Goal: Task Accomplishment & Management: Use online tool/utility

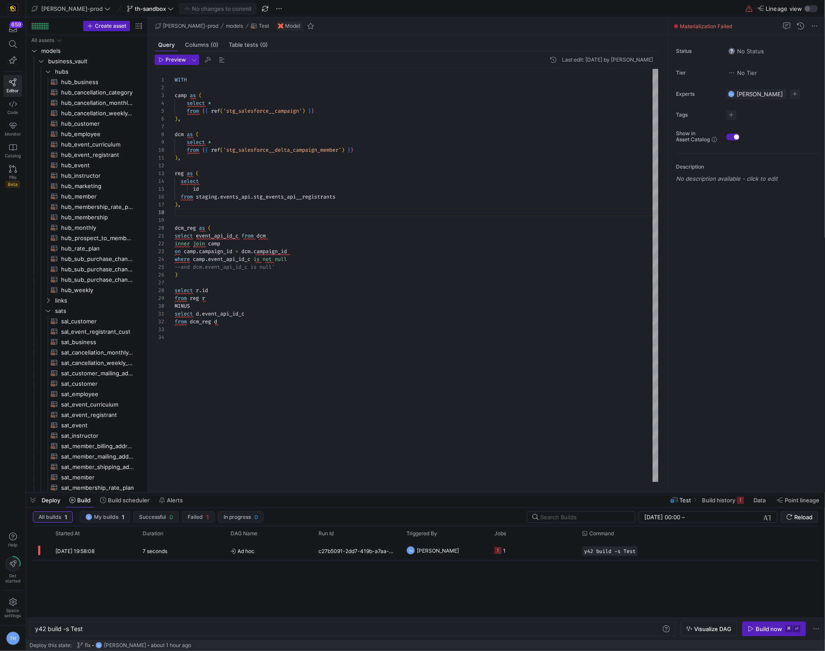
scroll to position [54, 0]
click at [79, 59] on span "business_vault" at bounding box center [85, 61] width 74 height 10
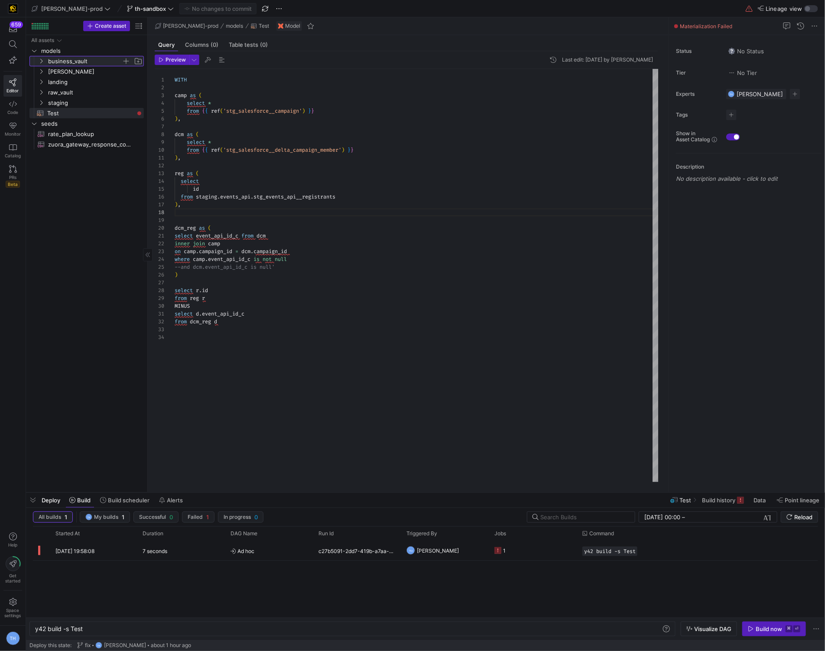
click at [79, 59] on span "business_vault" at bounding box center [85, 61] width 74 height 10
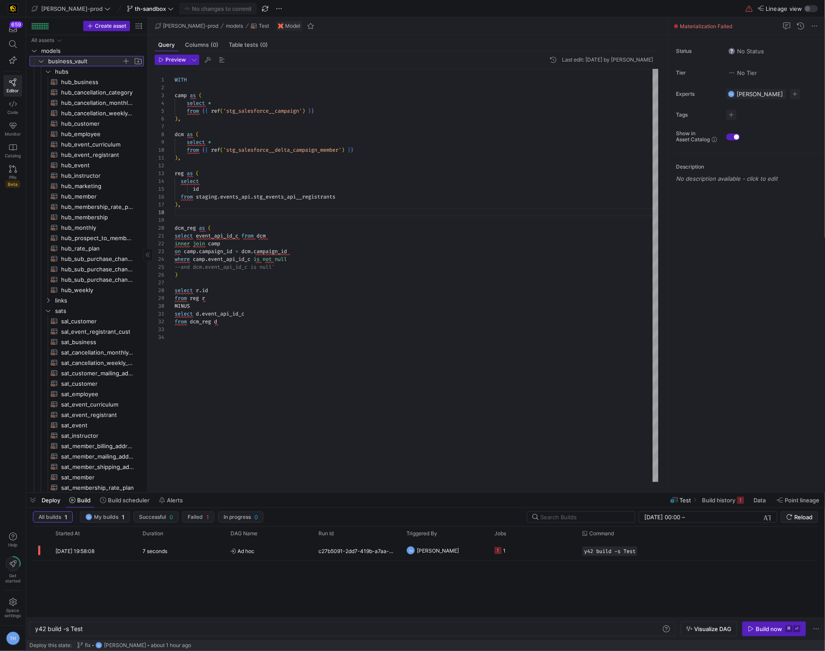
click at [79, 58] on span "business_vault" at bounding box center [85, 61] width 74 height 10
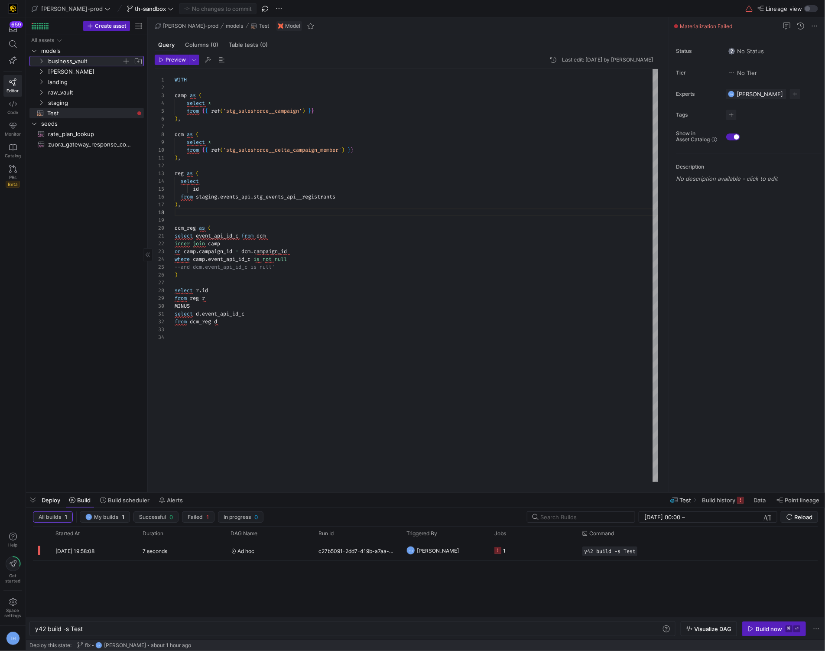
click at [81, 63] on span "business_vault" at bounding box center [85, 61] width 74 height 10
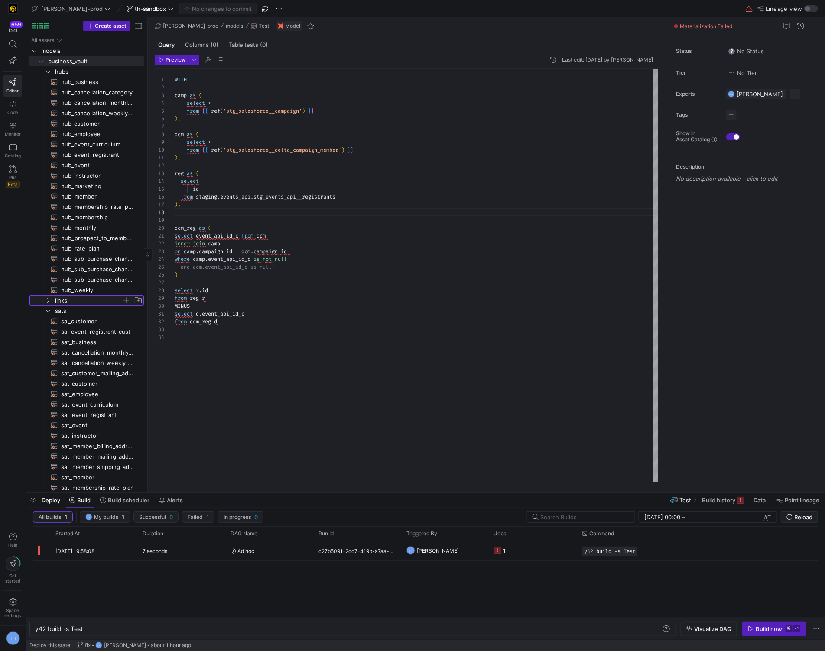
click at [88, 304] on span "links" at bounding box center [88, 301] width 67 height 10
click at [88, 306] on span "lnk_event_conversion​​​​​​​​​​" at bounding box center [97, 311] width 73 height 10
type textarea "{{ config( materialized='incremental' , incremental_strategy='merge' , unique_k…"
type textarea "y42 build -s lnk_event_conversion"
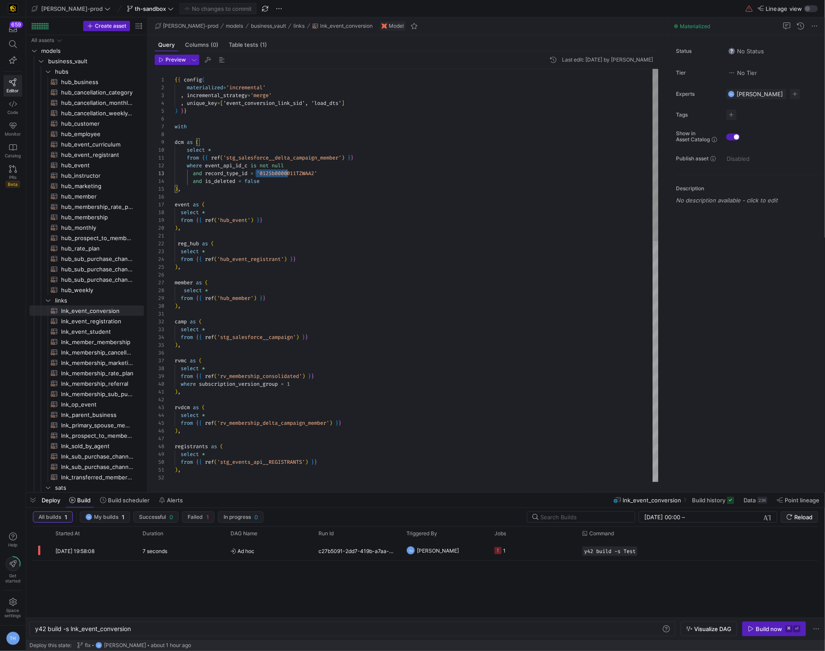
scroll to position [15, 146]
drag, startPoint x: 257, startPoint y: 174, endPoint x: 331, endPoint y: 174, distance: 74.1
click at [331, 174] on div "{ { config ( materialized = 'incremental' , incremental_strategy = 'merge' , un…" at bounding box center [417, 564] width 484 height 990
click at [105, 164] on span "hub_event​​​​​​​​​​" at bounding box center [97, 165] width 73 height 10
type textarea "{{ config( materialized='incremental', incremental_strategy='merge', unique_key…"
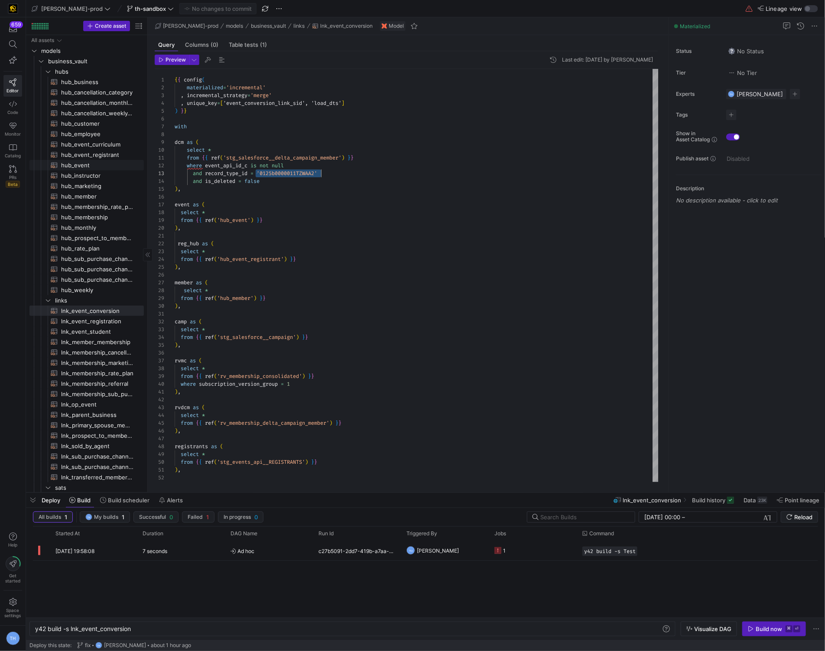
type textarea "y42 build -s hub_event"
